Goal: Information Seeking & Learning: Learn about a topic

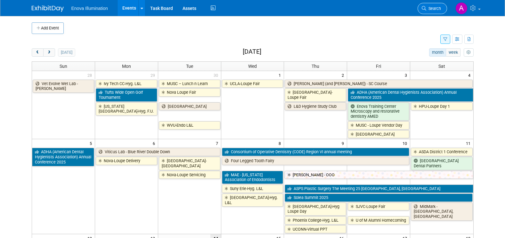
click at [435, 8] on span "Search" at bounding box center [433, 8] width 15 height 5
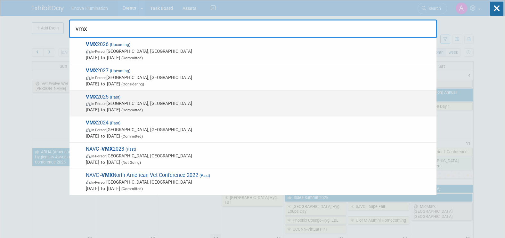
type input "vmx"
click at [104, 96] on span "VMX 2025 (Past) In-Person Orlando, FL Jan 25, 2025 to Jan 29, 2025 (Committed)" at bounding box center [259, 104] width 350 height 20
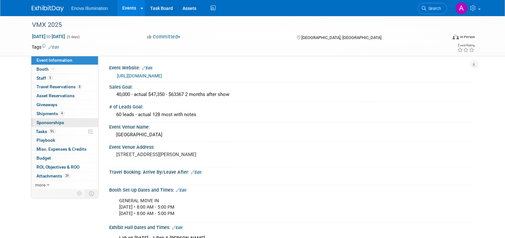
click at [68, 122] on link "0 Sponsorships 0" at bounding box center [64, 123] width 67 height 9
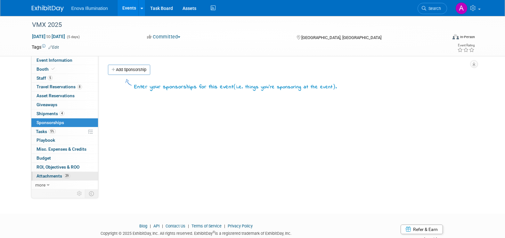
click at [78, 174] on link "29 Attachments 29" at bounding box center [64, 176] width 67 height 9
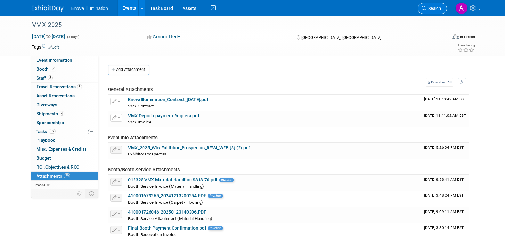
click at [430, 9] on span "Search" at bounding box center [433, 8] width 15 height 5
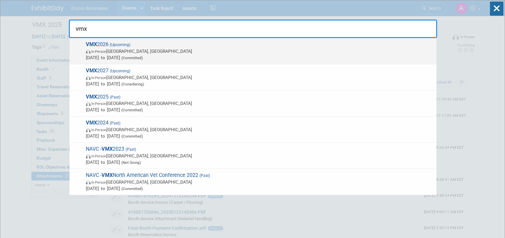
type input "vmx"
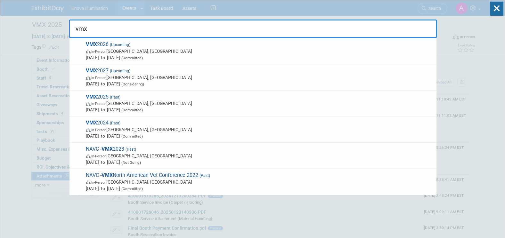
click at [98, 46] on span "VMX 2026 (Upcoming) In-Person Orlando, FL Jan 17, 2026 to Jan 21, 2026 (Committ…" at bounding box center [259, 51] width 350 height 20
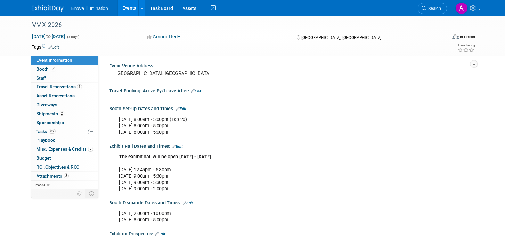
scroll to position [96, 0]
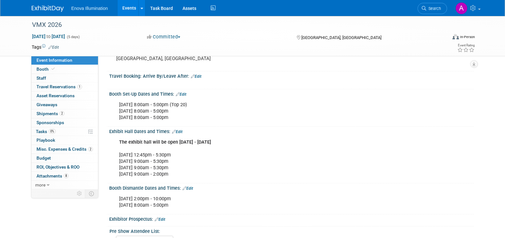
click at [41, 9] on img at bounding box center [48, 8] width 32 height 6
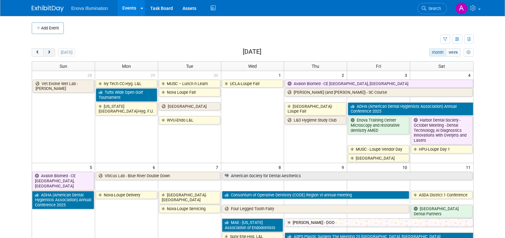
click at [50, 54] on span "next" at bounding box center [49, 53] width 5 height 4
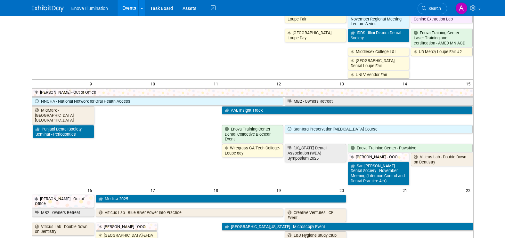
scroll to position [224, 0]
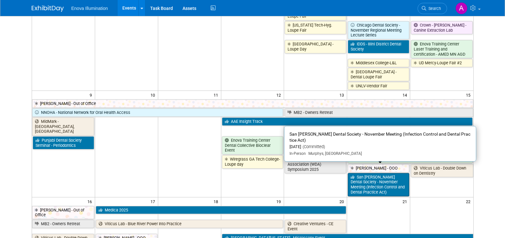
click at [392, 173] on link "San Joaquin Dental Society - November Meeting (Infection Control and Dental Pra…" at bounding box center [379, 184] width 62 height 23
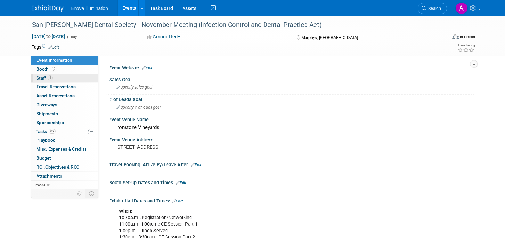
click at [66, 77] on link "1 Staff 1" at bounding box center [64, 78] width 67 height 9
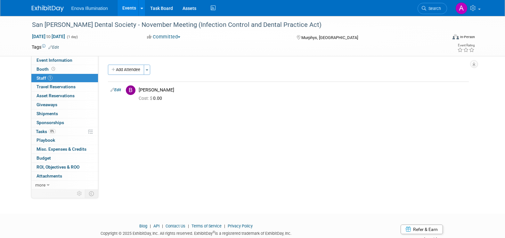
click at [50, 8] on img at bounding box center [48, 8] width 32 height 6
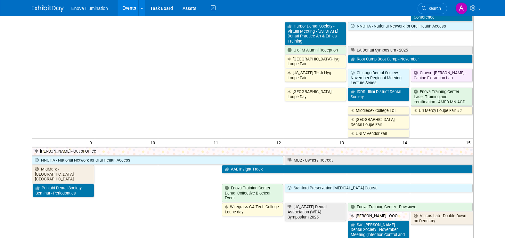
scroll to position [192, 0]
